Goal: Task Accomplishment & Management: Use online tool/utility

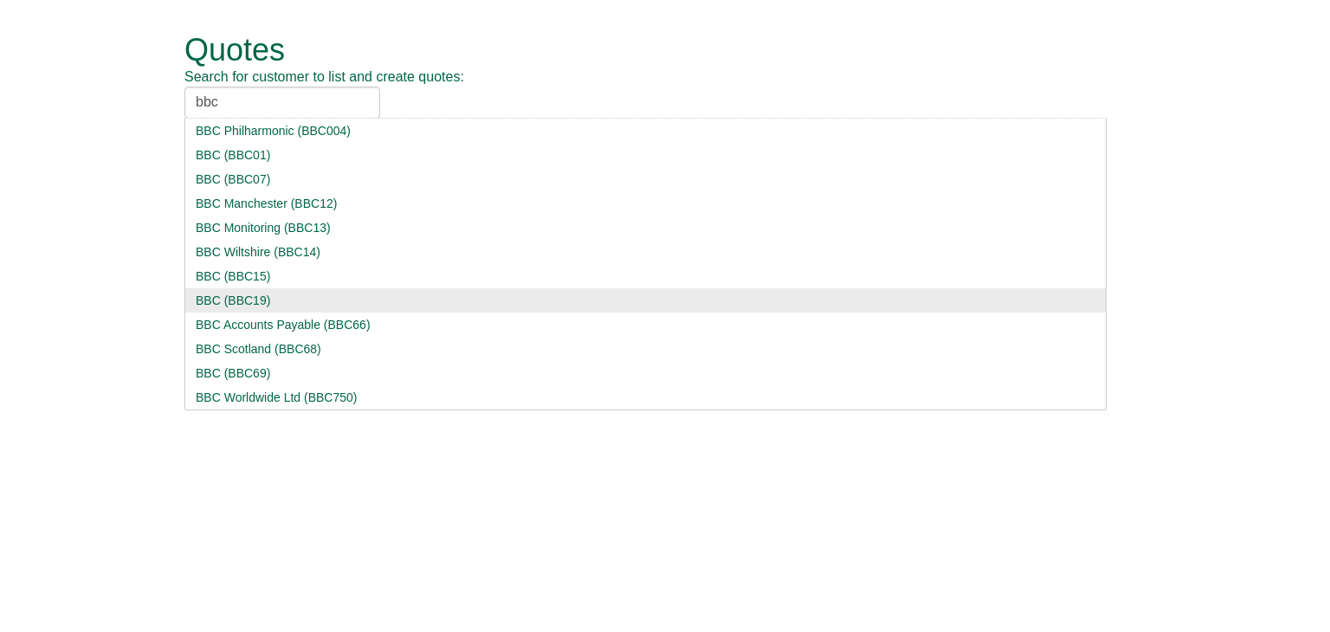
type input "bbc"
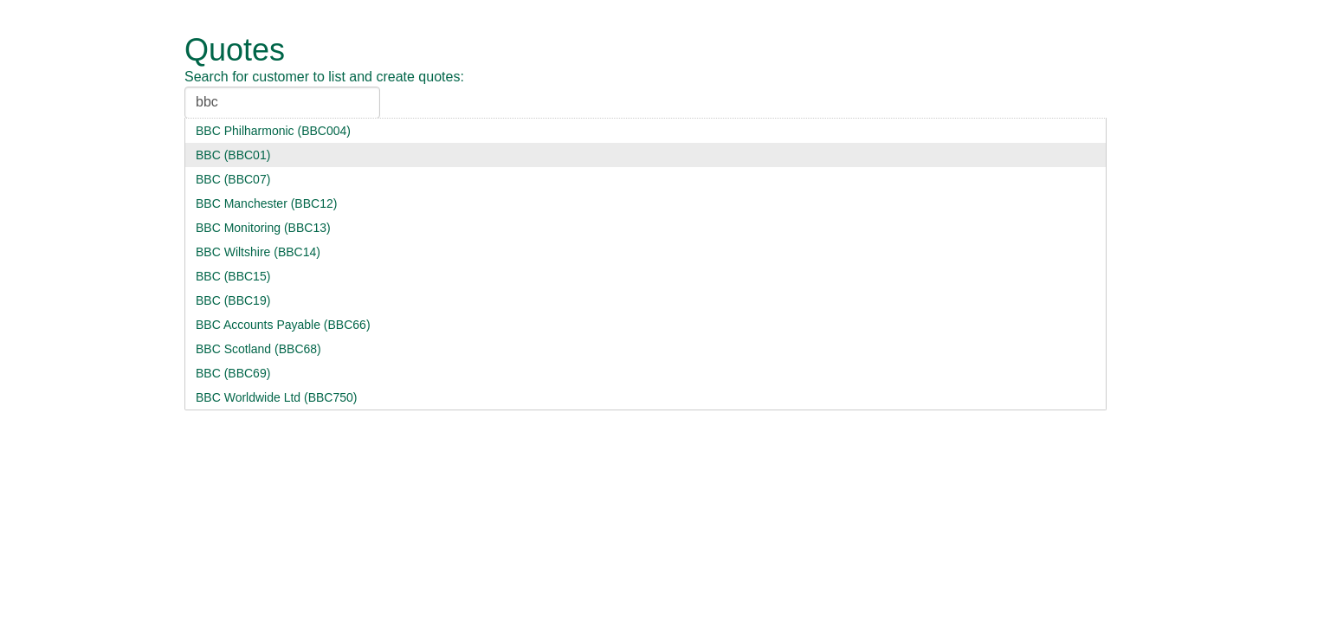
click at [218, 301] on div "BBC (BBC19)" at bounding box center [646, 300] width 900 height 17
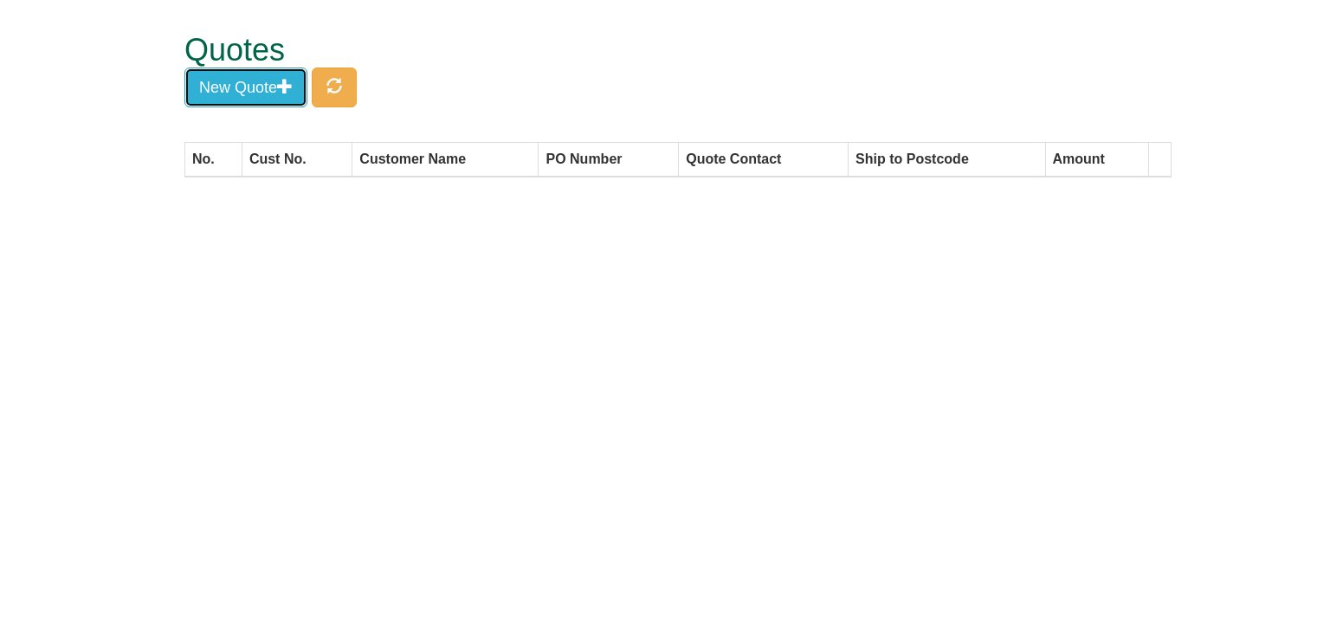
click at [259, 87] on button "New Quote" at bounding box center [245, 88] width 123 height 40
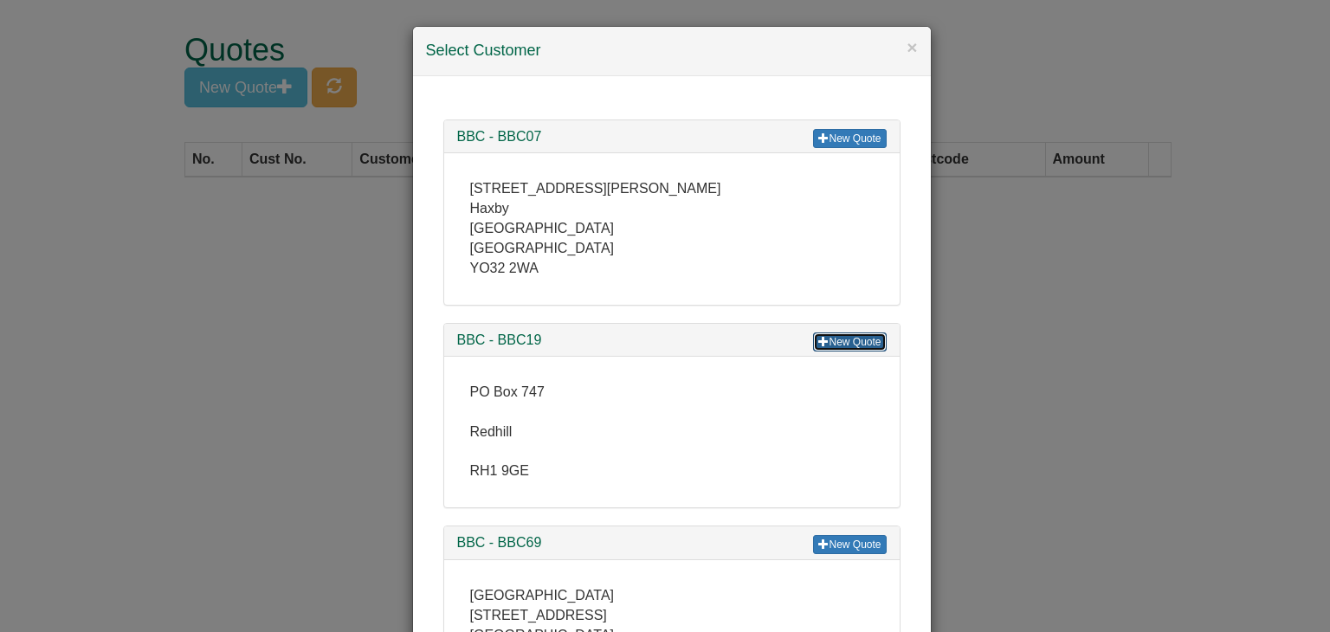
click at [857, 338] on link "New Quote" at bounding box center [849, 341] width 73 height 19
click at [906, 49] on button "×" at bounding box center [911, 47] width 10 height 18
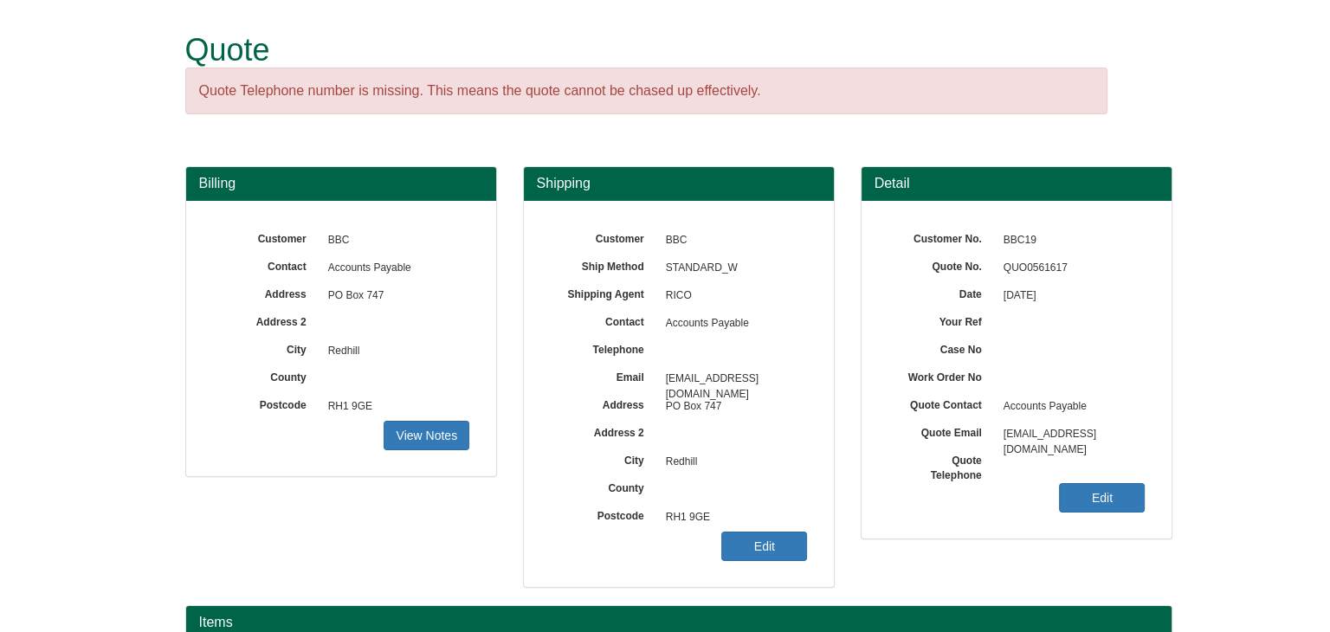
scroll to position [209, 0]
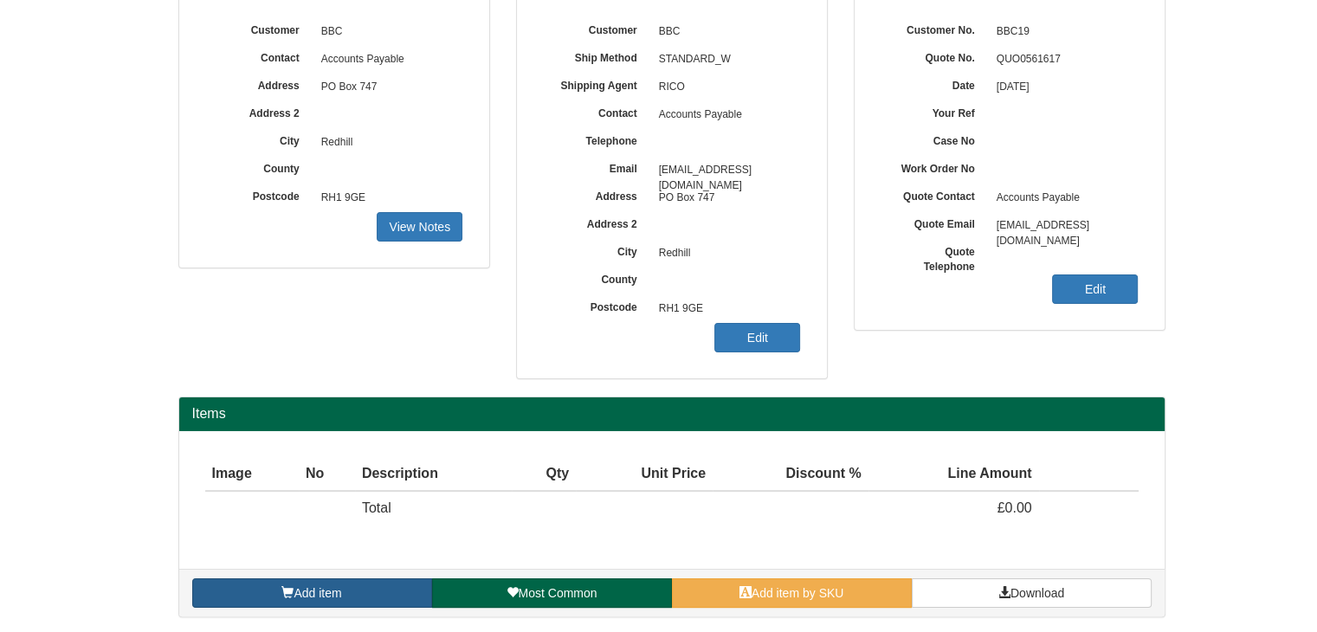
click at [330, 587] on span "Add item" at bounding box center [317, 593] width 48 height 14
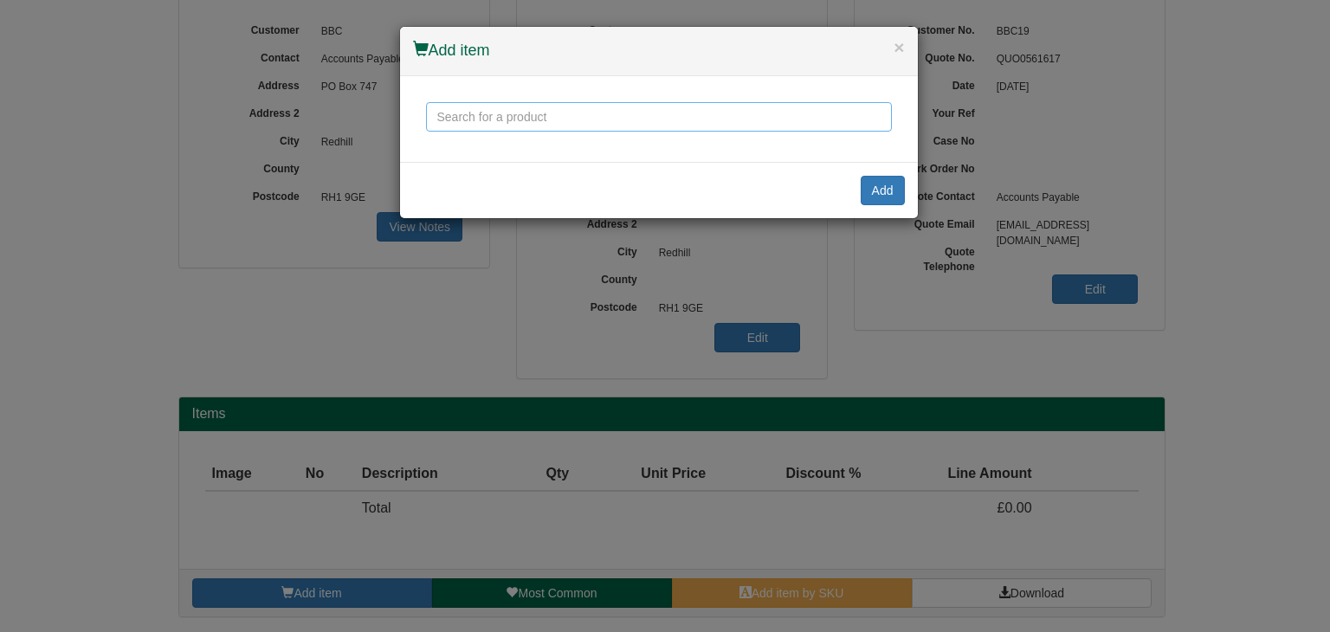
click at [459, 113] on input "text" at bounding box center [659, 116] width 466 height 29
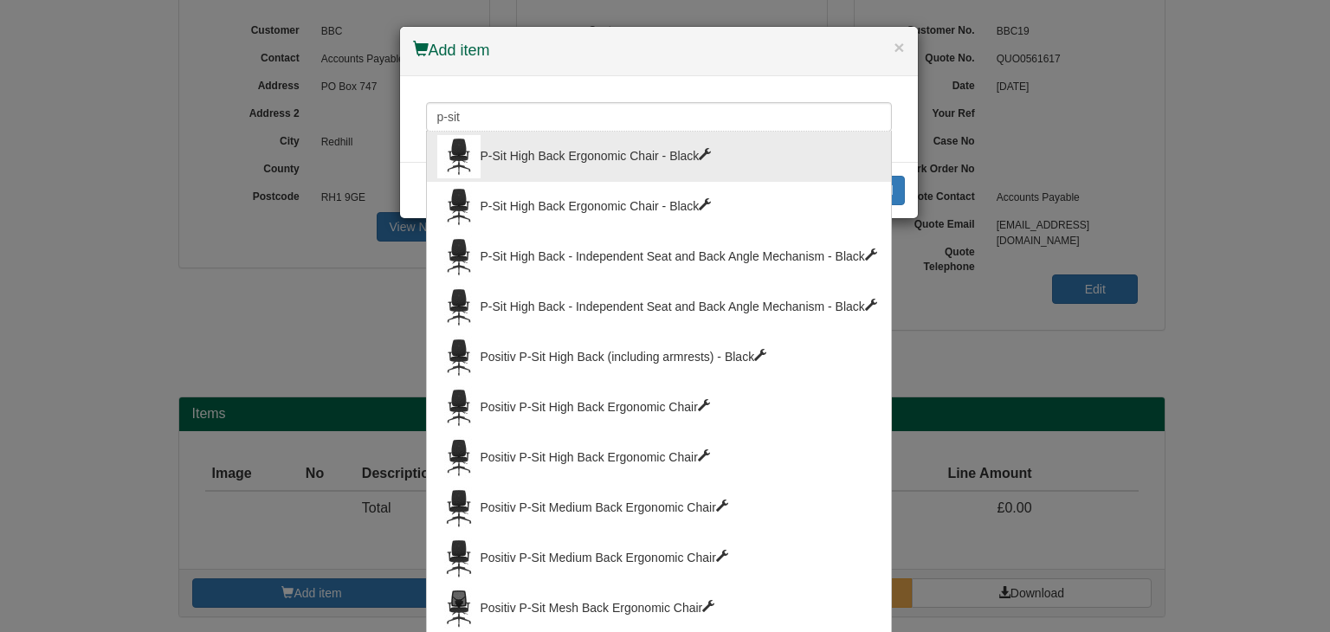
click at [506, 143] on div "P-Sit High Back Ergonomic Chair - Black" at bounding box center [658, 156] width 443 height 43
type input "P-Sit High Back Ergonomic Chair - Black"
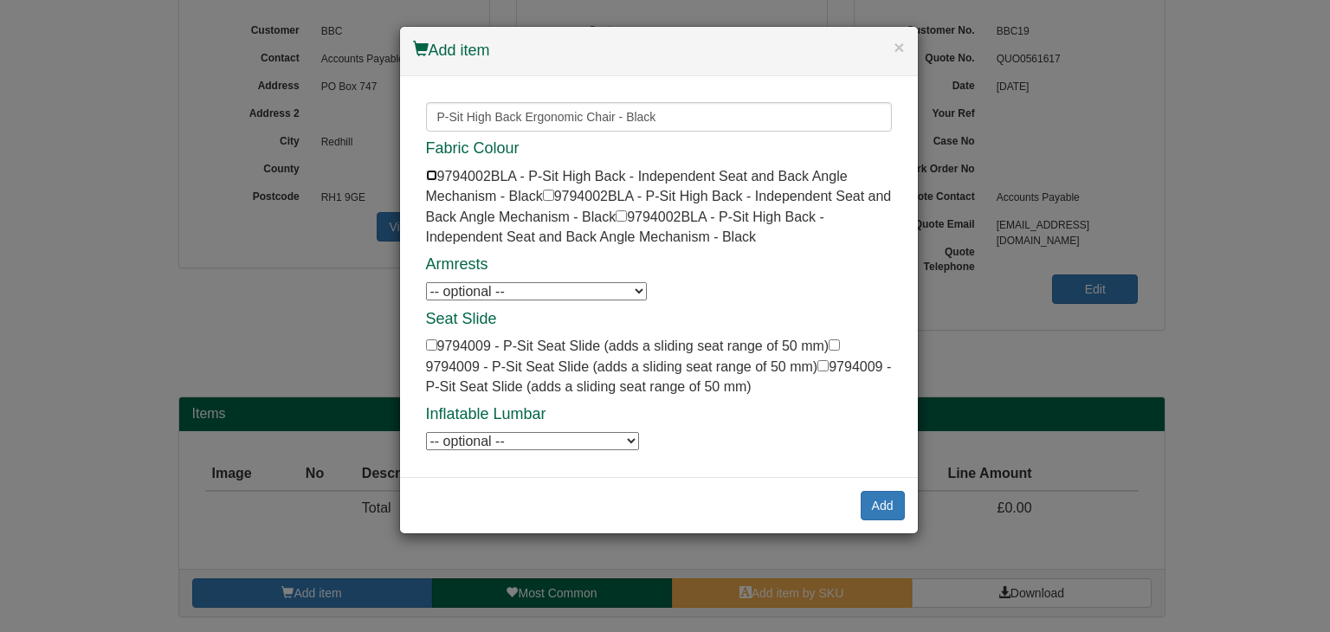
click at [431, 174] on input "checkbox" at bounding box center [431, 175] width 11 height 11
checkbox input "true"
click at [506, 286] on select "-- optional -- P-Sit Height Adjustable Armrests P-Sit Height Adjustable Armrests" at bounding box center [536, 291] width 221 height 18
select select "9794006"
click at [426, 282] on select "-- optional -- P-Sit Height Adjustable Armrests P-Sit Height Adjustable Armrests" at bounding box center [536, 291] width 221 height 18
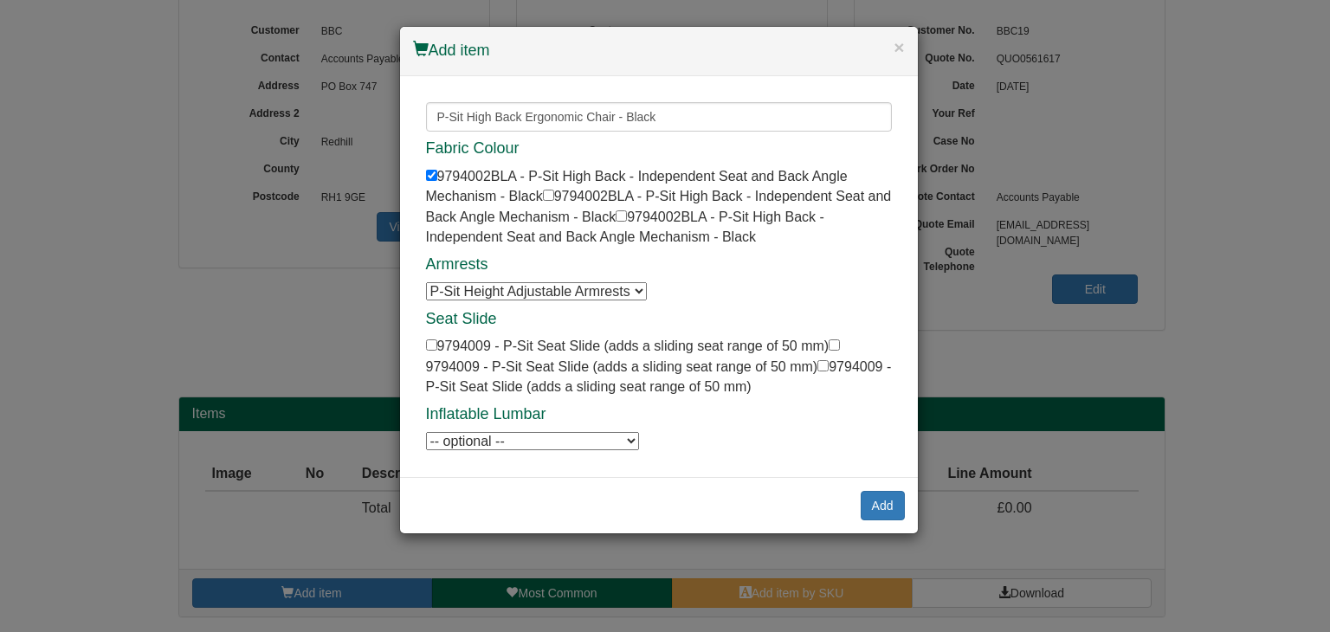
click at [510, 432] on select "-- optional -- P-Sit Inflatable Lumbar Support P-Sit Inflatable Lumbar Support" at bounding box center [532, 441] width 213 height 18
select select "9794010"
click at [426, 432] on select "-- optional -- P-Sit Inflatable Lumbar Support P-Sit Inflatable Lumbar Support" at bounding box center [532, 441] width 213 height 18
click at [875, 500] on button "Add" at bounding box center [883, 505] width 44 height 29
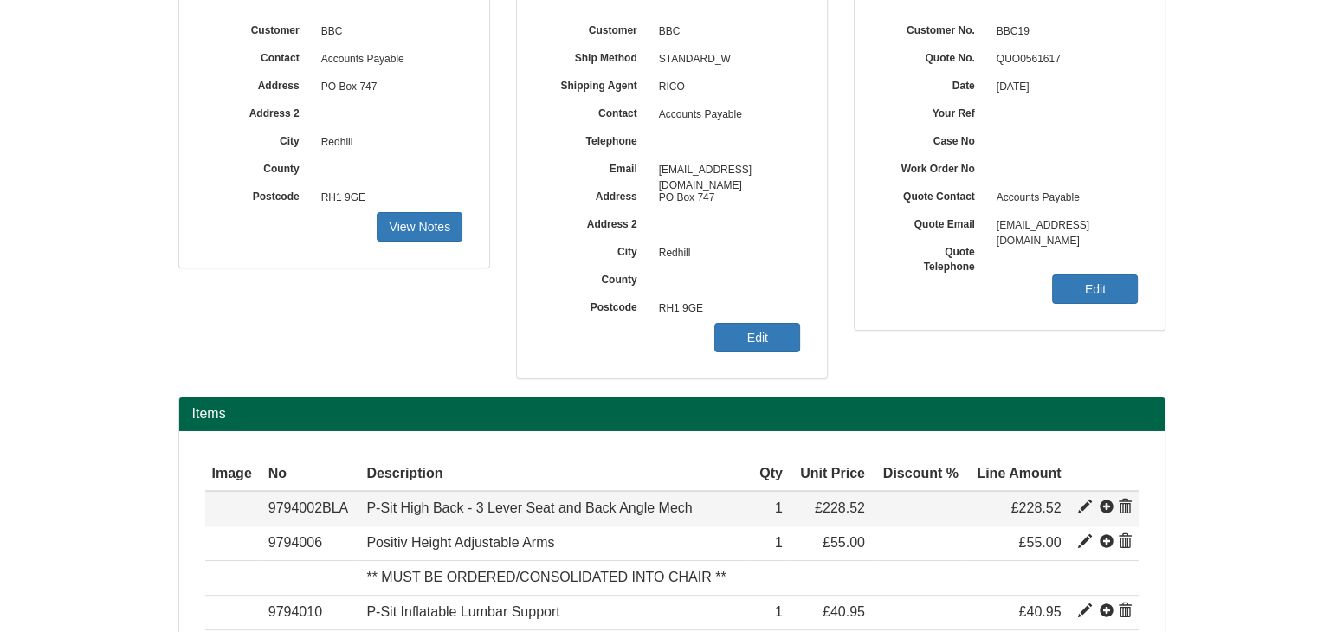
click at [1087, 504] on span at bounding box center [1085, 507] width 14 height 14
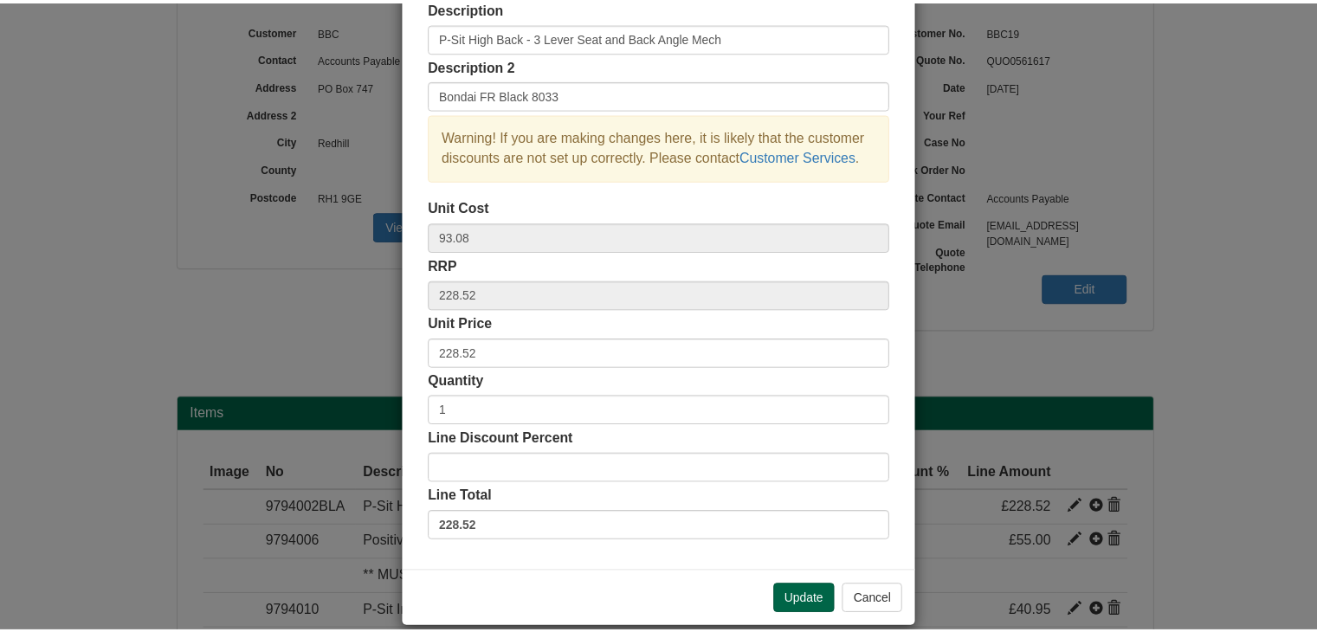
scroll to position [103, 0]
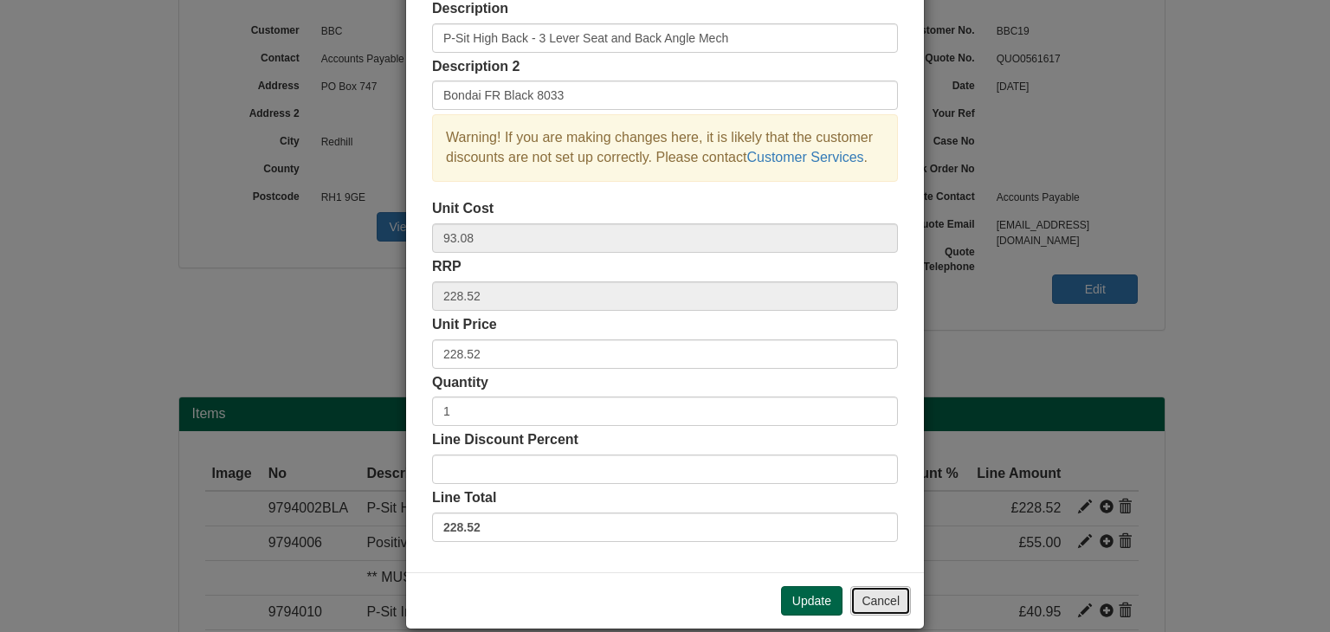
click at [874, 596] on button "Cancel" at bounding box center [880, 600] width 61 height 29
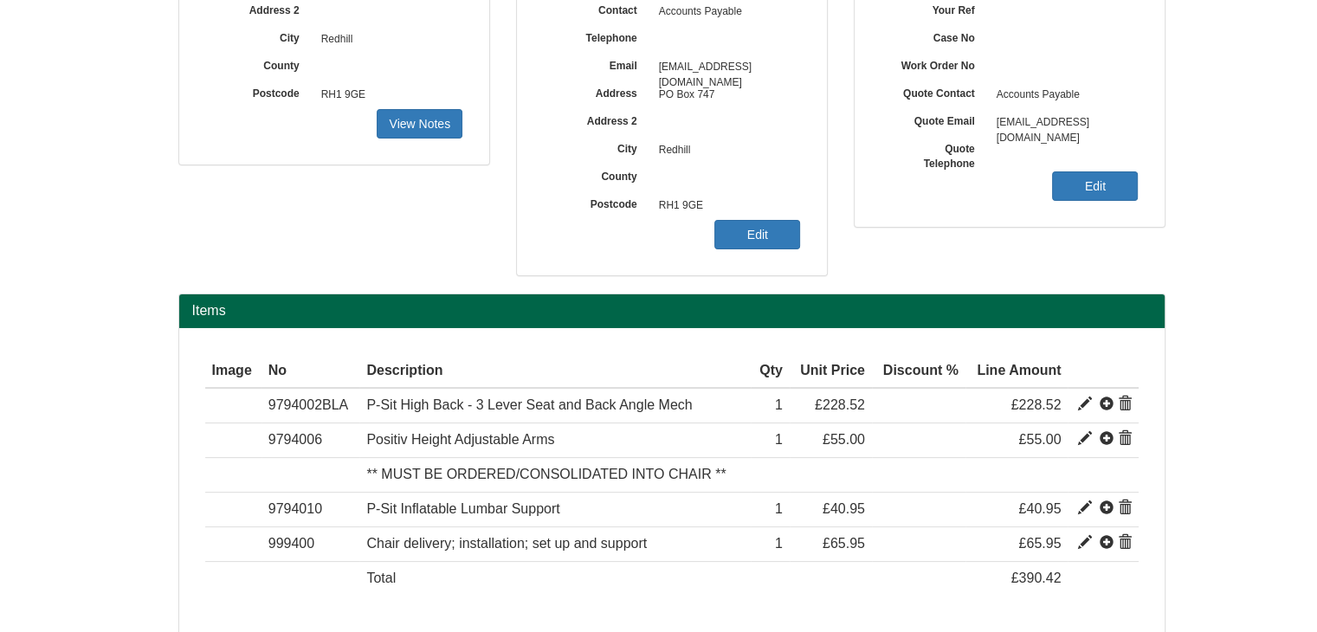
scroll to position [381, 0]
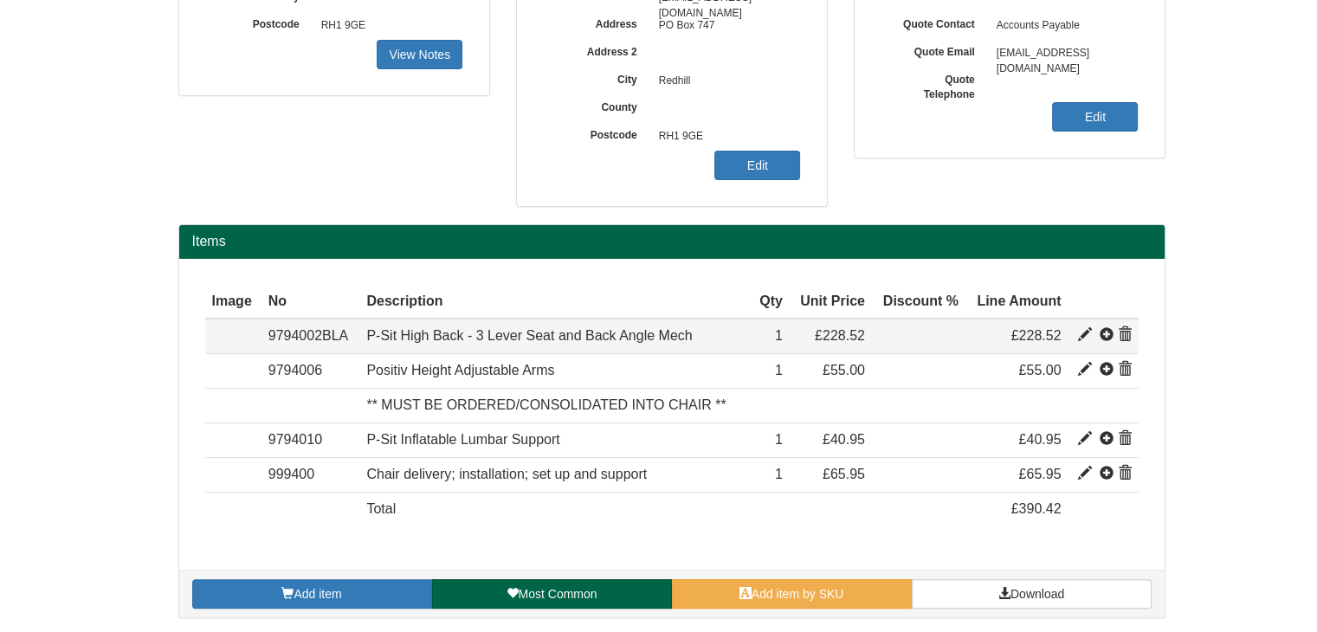
click at [1126, 328] on span at bounding box center [1125, 335] width 14 height 14
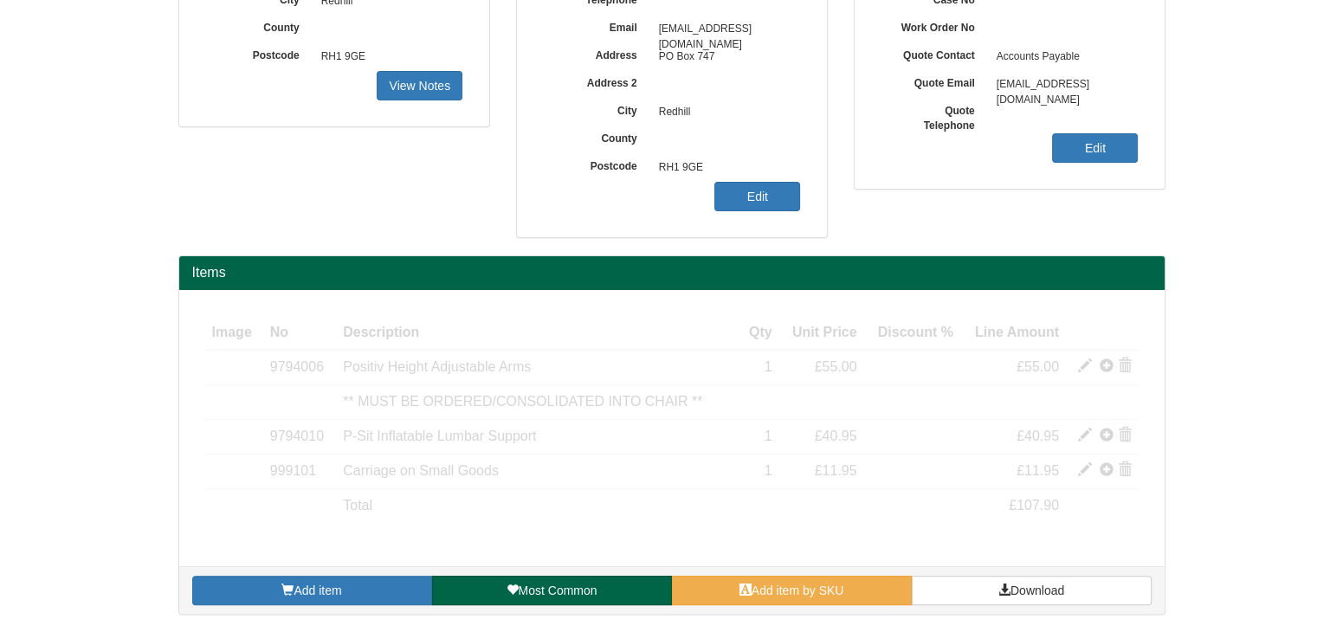
scroll to position [346, 0]
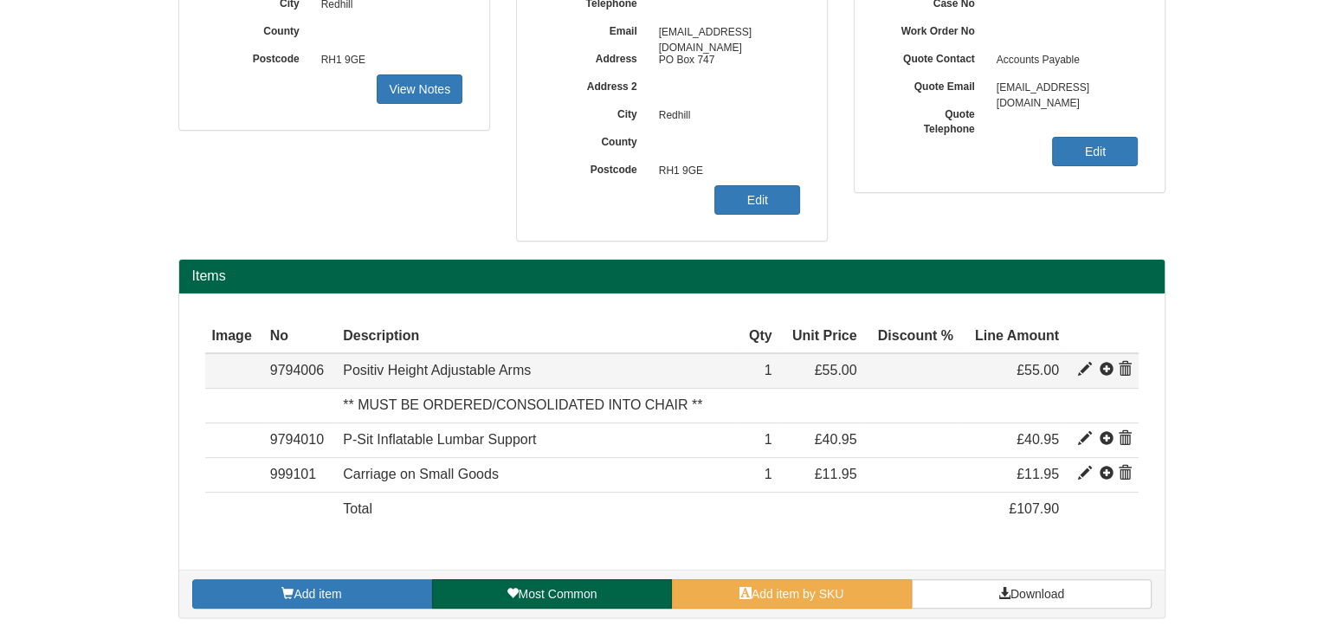
click at [1126, 368] on span at bounding box center [1125, 370] width 14 height 14
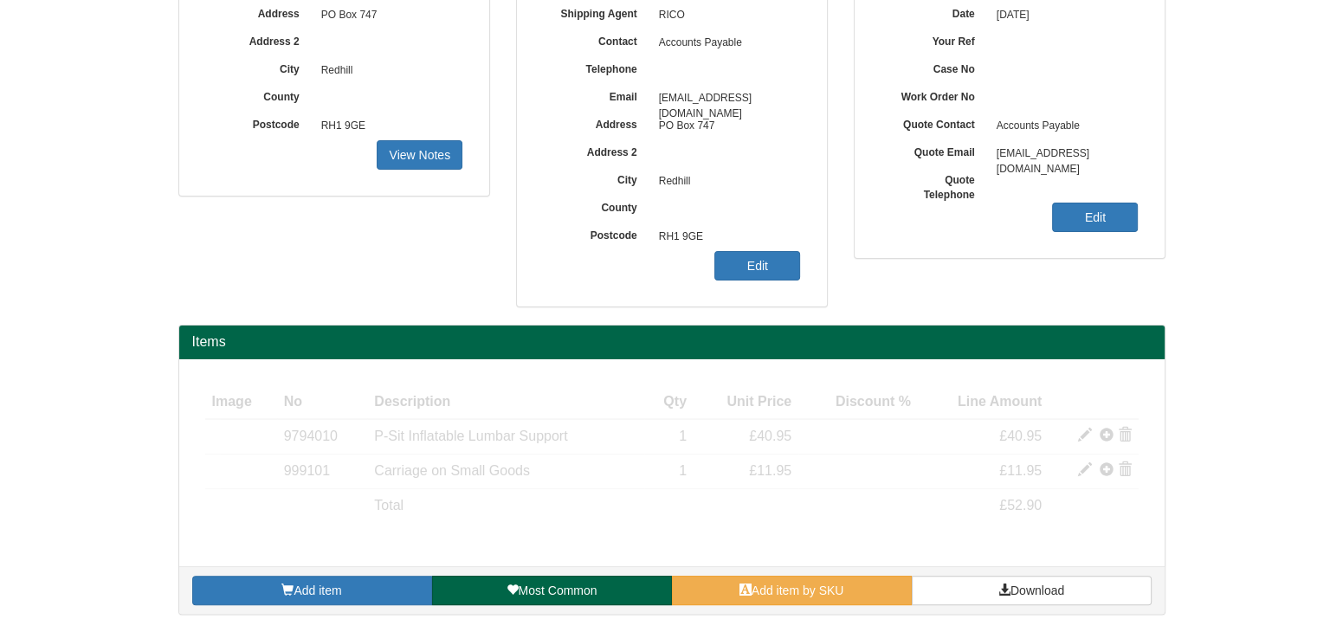
scroll to position [277, 0]
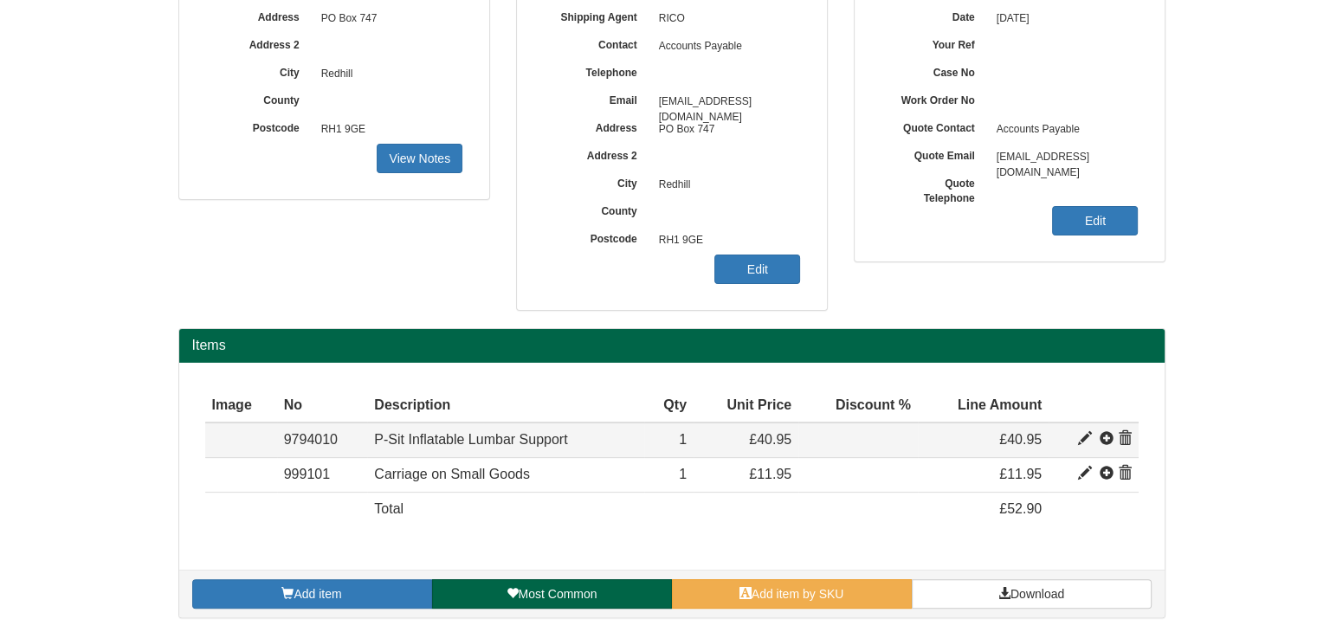
click at [1122, 435] on span at bounding box center [1125, 439] width 14 height 14
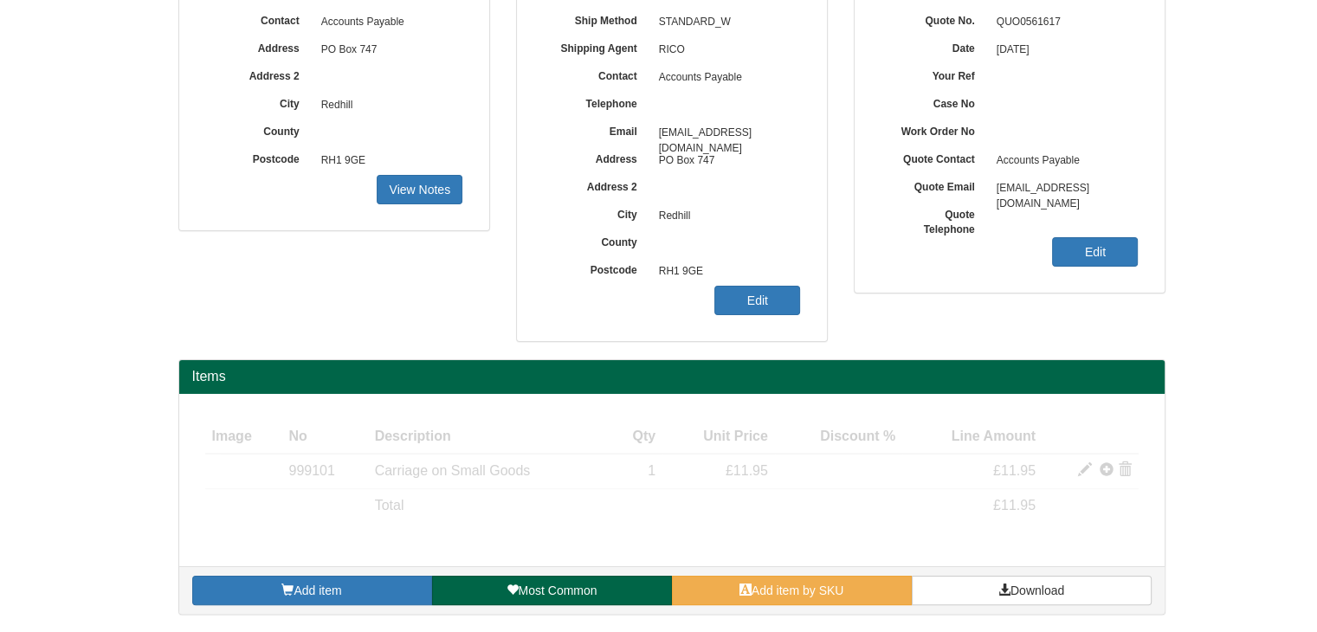
scroll to position [243, 0]
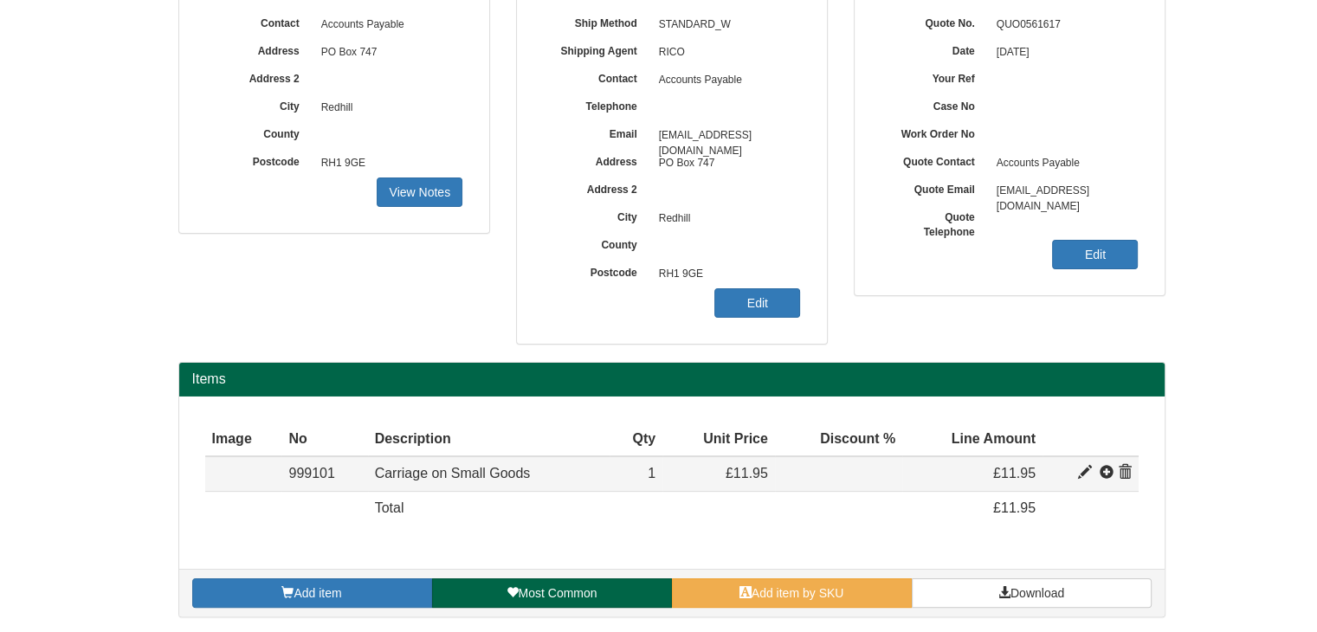
click at [1126, 470] on span at bounding box center [1125, 473] width 14 height 14
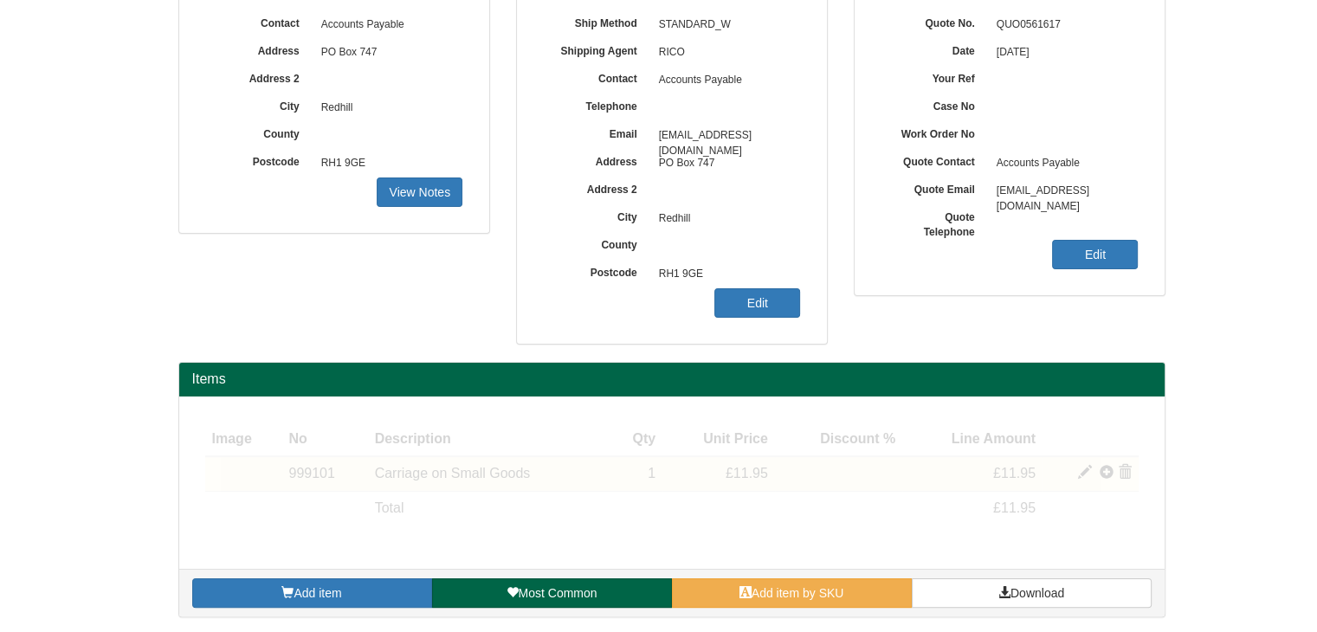
scroll to position [209, 0]
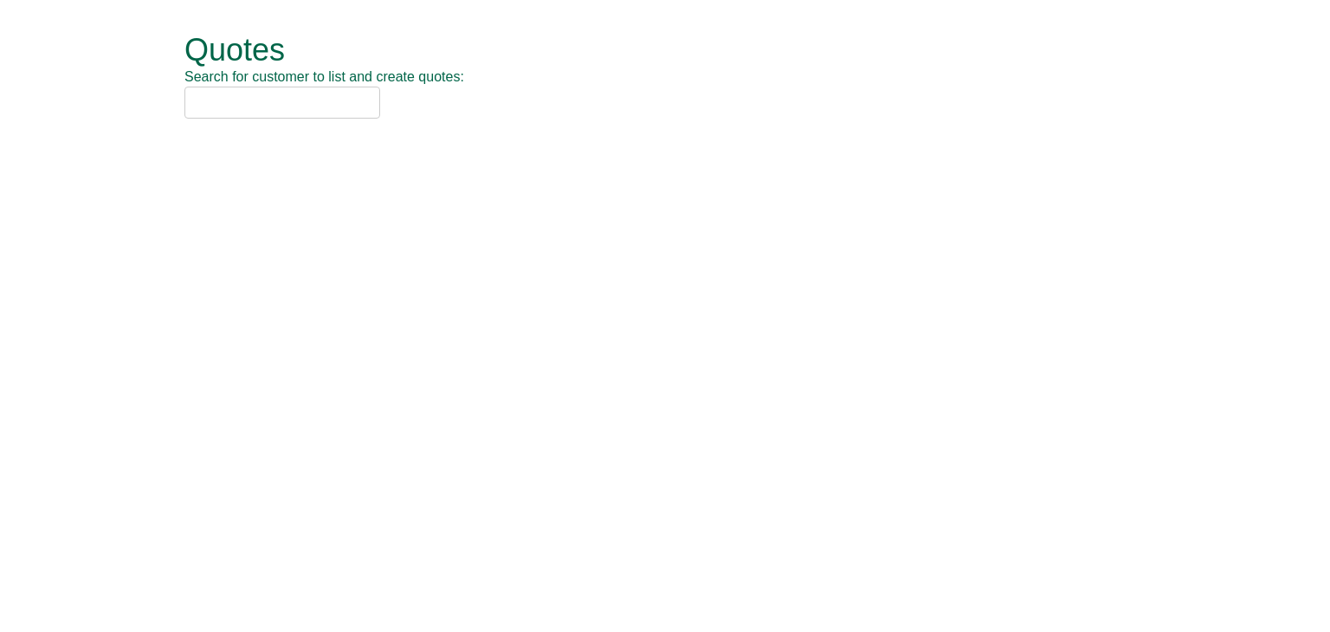
click at [327, 94] on input "text" at bounding box center [282, 103] width 196 height 32
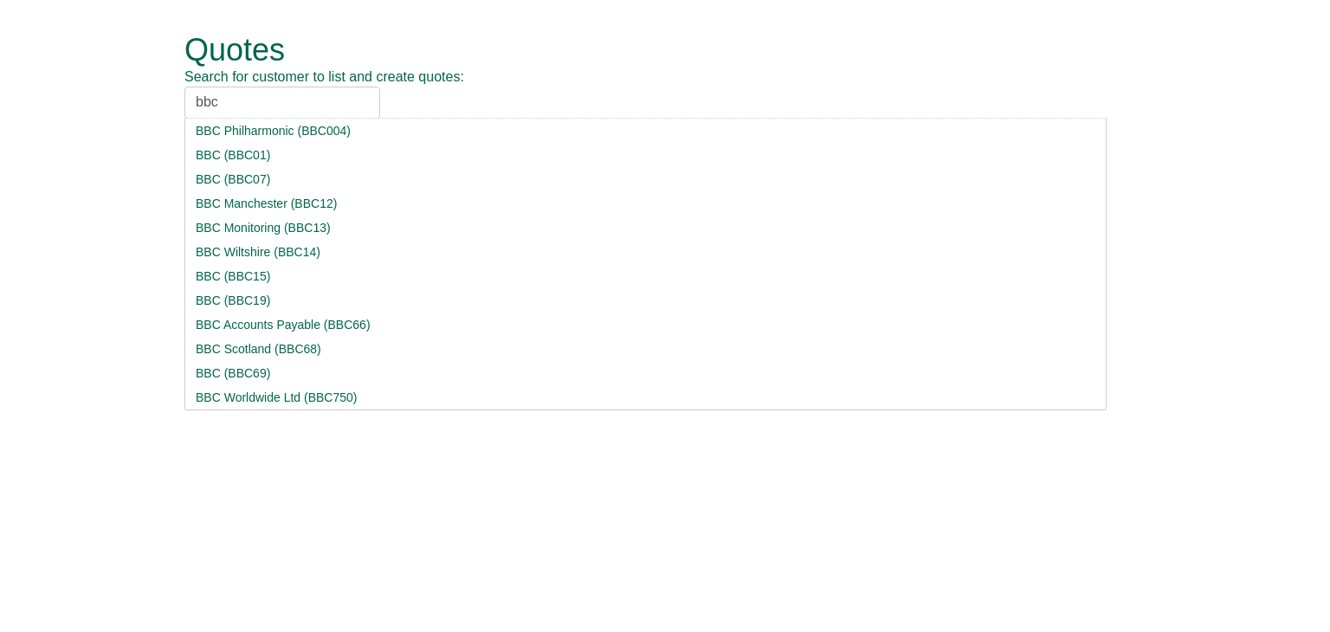
type input "bbc"
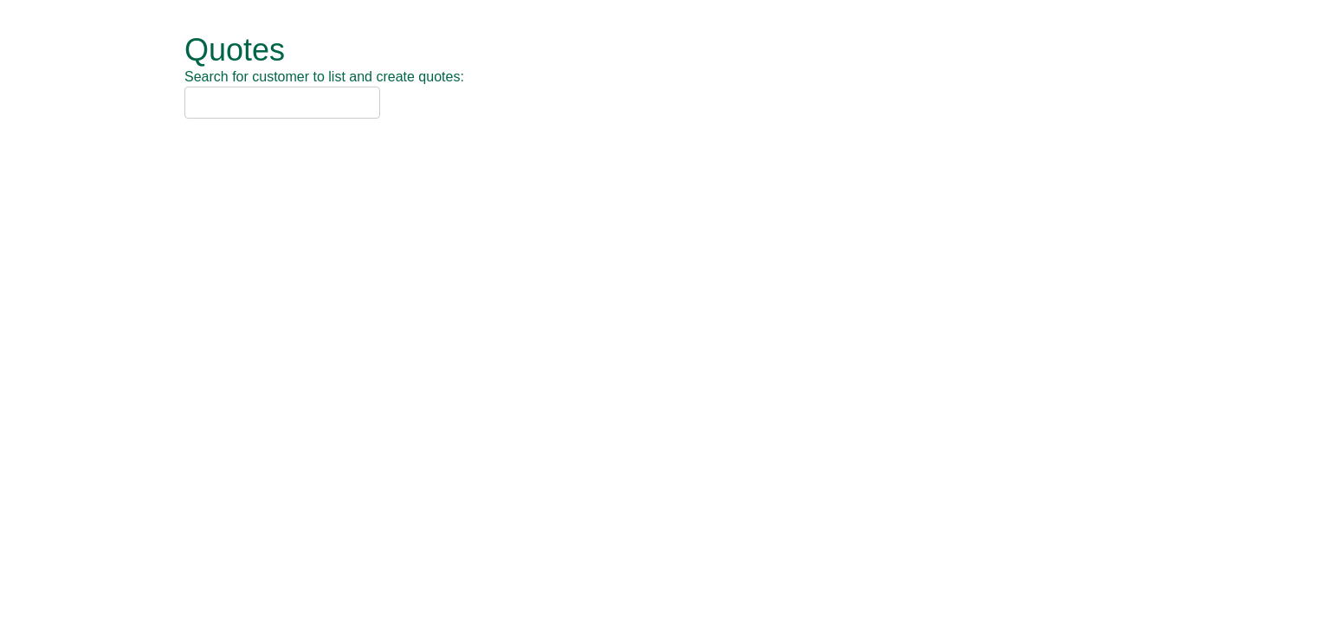
click at [301, 96] on input "text" at bounding box center [282, 103] width 196 height 32
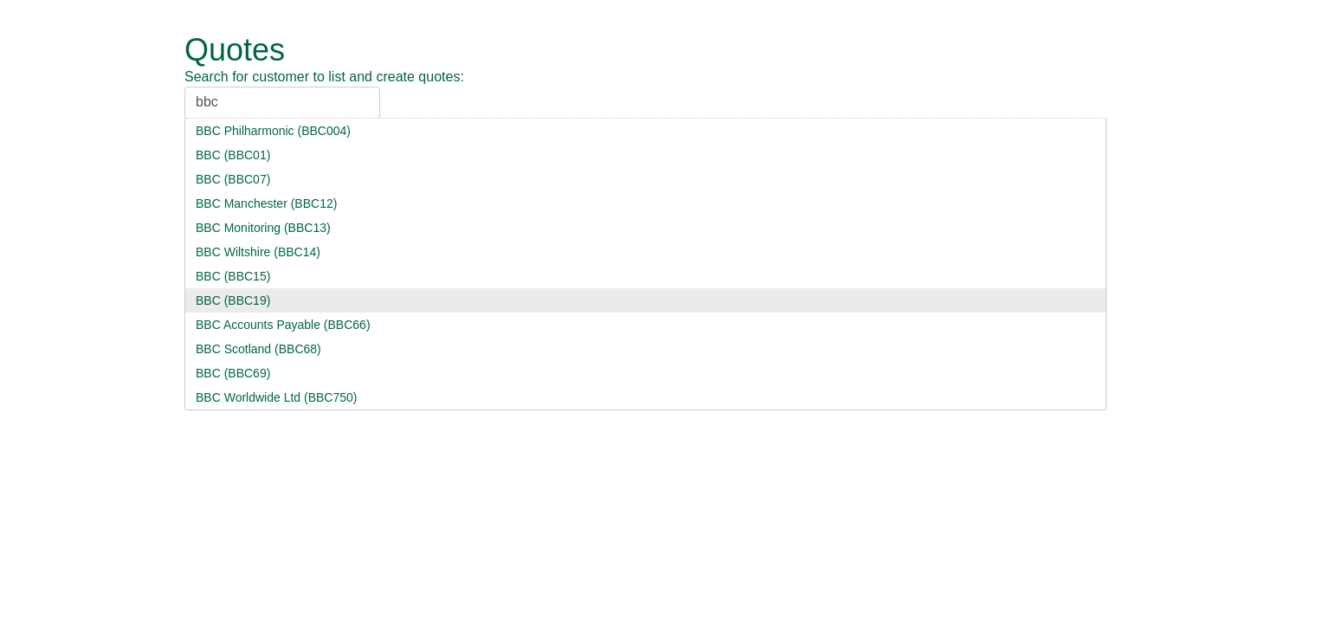
type input "bbc"
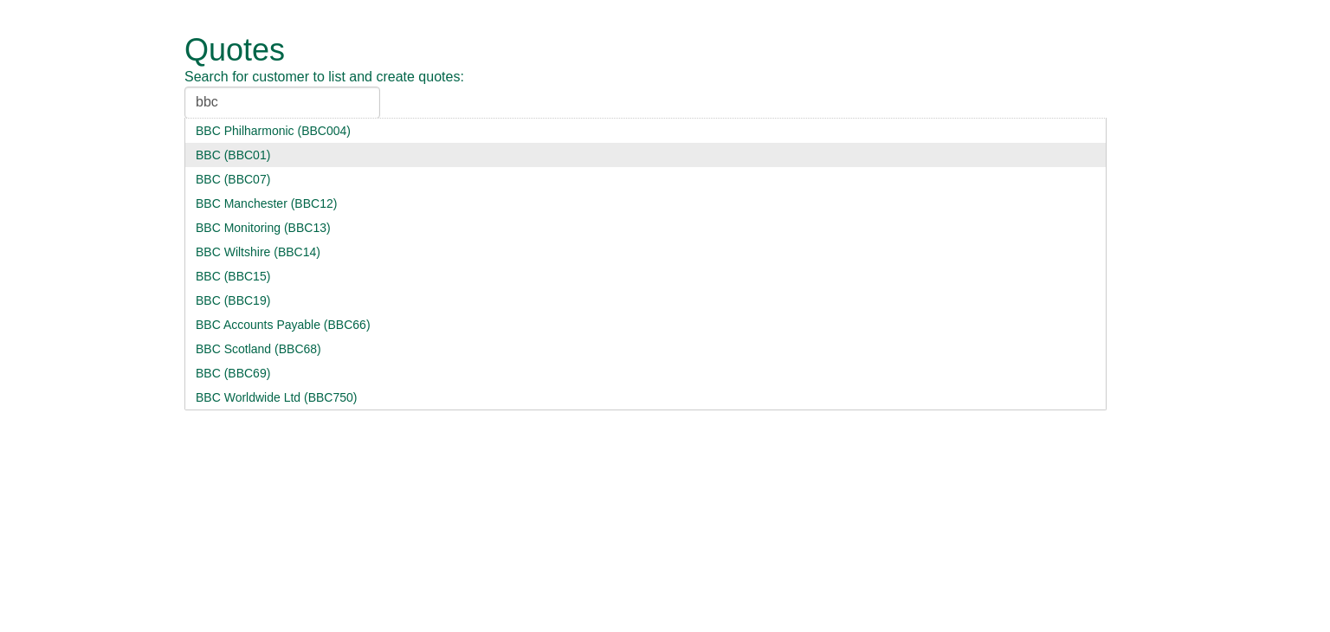
click at [222, 302] on div "BBC (BBC19)" at bounding box center [646, 300] width 900 height 17
